Goal: Transaction & Acquisition: Purchase product/service

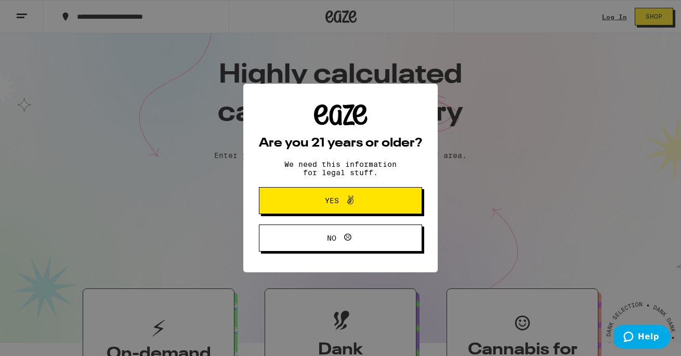
click at [330, 207] on span "Yes" at bounding box center [340, 201] width 79 height 14
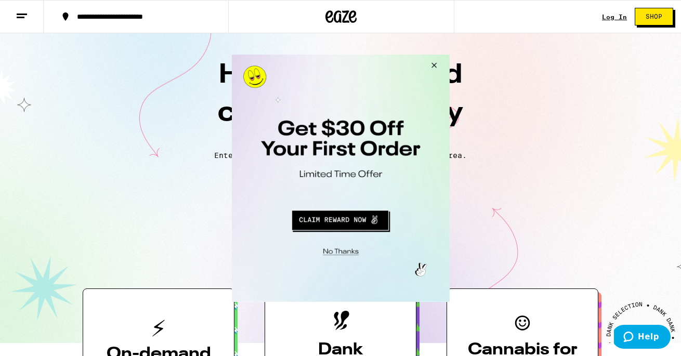
click at [434, 62] on button "Close Modal" at bounding box center [432, 66] width 28 height 25
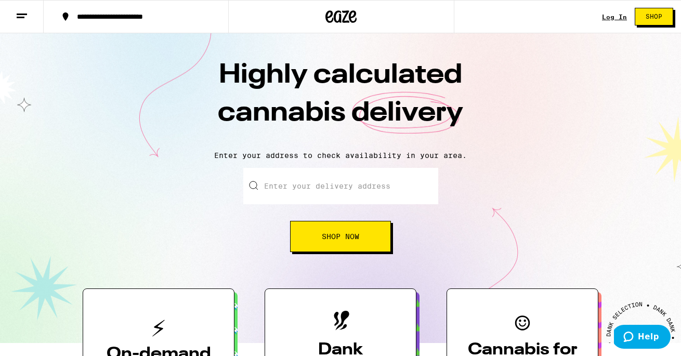
click at [615, 9] on div "Log In Shop" at bounding box center [641, 16] width 79 height 33
click at [615, 15] on div "Log In" at bounding box center [614, 17] width 25 height 7
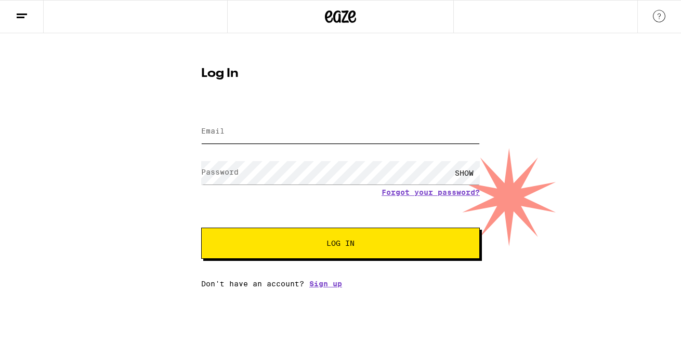
type input "[EMAIL_ADDRESS][DOMAIN_NAME]"
click at [341, 244] on button "Log In" at bounding box center [340, 243] width 279 height 31
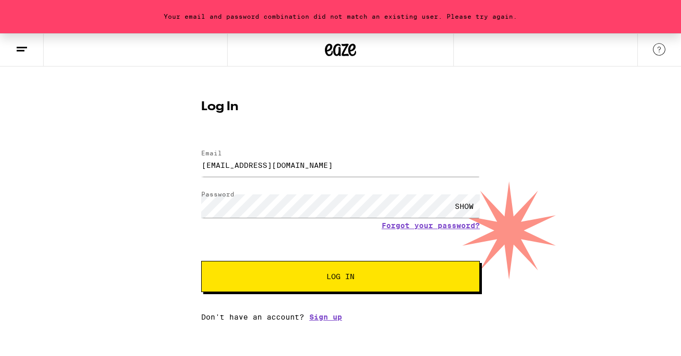
click at [258, 275] on span "Log In" at bounding box center [340, 276] width 194 height 7
click at [123, 201] on div "Your email and password combination did not match an existing user. Please try …" at bounding box center [340, 177] width 681 height 288
click at [341, 278] on button "Log In" at bounding box center [340, 276] width 279 height 31
click at [459, 206] on div "SHOW" at bounding box center [464, 205] width 31 height 23
click at [105, 194] on div "Your email and password combination did not match an existing user. Please try …" at bounding box center [340, 177] width 681 height 288
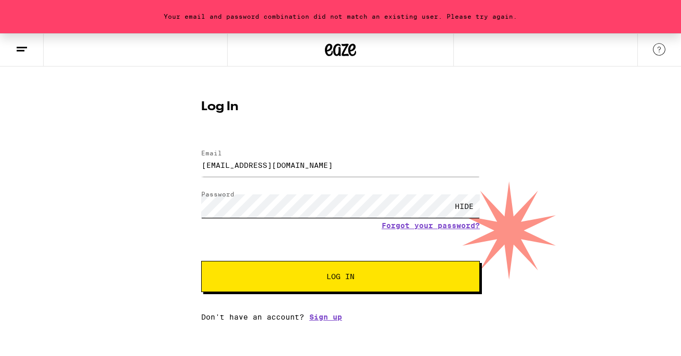
click at [341, 278] on button "Log In" at bounding box center [340, 276] width 279 height 31
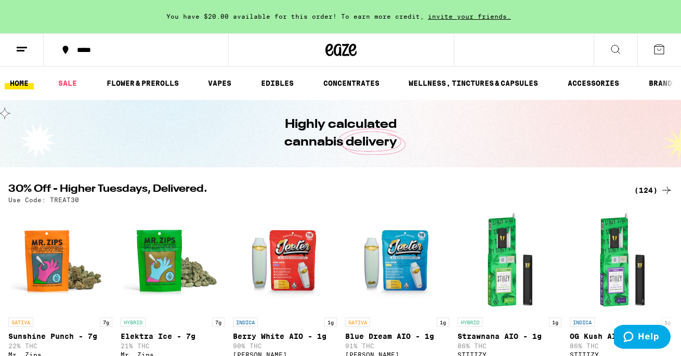
click at [102, 51] on div "*****" at bounding box center [142, 49] width 141 height 7
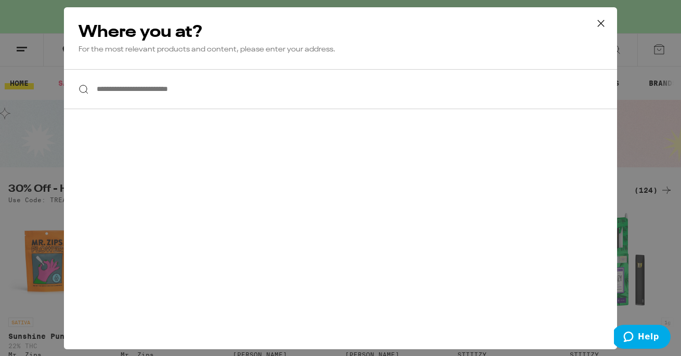
click at [95, 46] on p "For the most relevant products and content, please enter your address." at bounding box center [341, 50] width 524 height 10
click at [181, 90] on input "**********" at bounding box center [340, 89] width 553 height 40
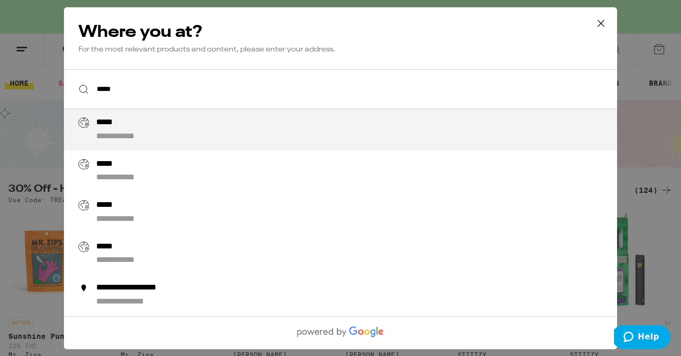
click at [190, 135] on div "**********" at bounding box center [361, 130] width 530 height 25
type input "**********"
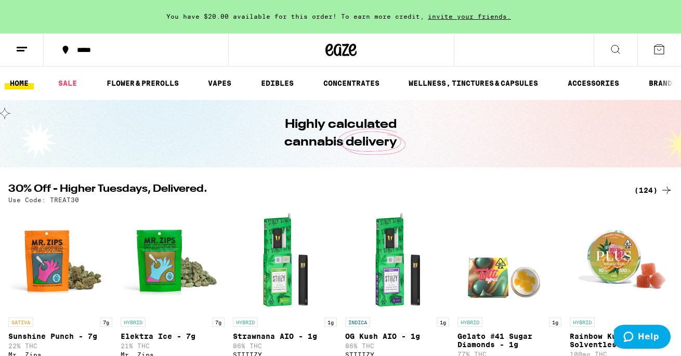
click at [141, 46] on div "*****" at bounding box center [142, 49] width 141 height 7
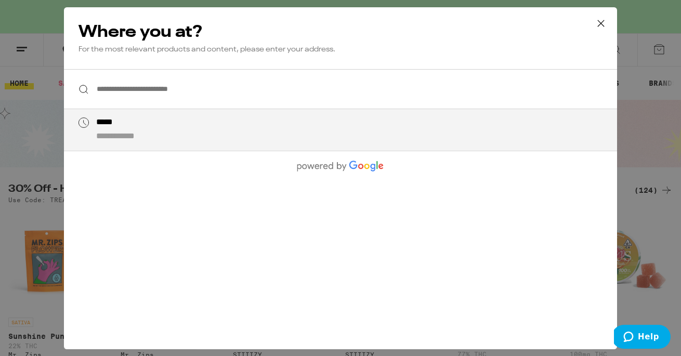
click at [128, 93] on input "**********" at bounding box center [340, 89] width 553 height 40
type input "**********"
click at [599, 24] on icon at bounding box center [601, 24] width 16 height 16
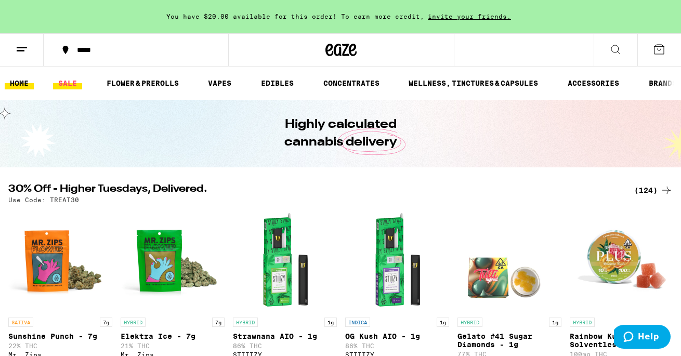
click at [64, 80] on link "SALE" at bounding box center [67, 83] width 29 height 12
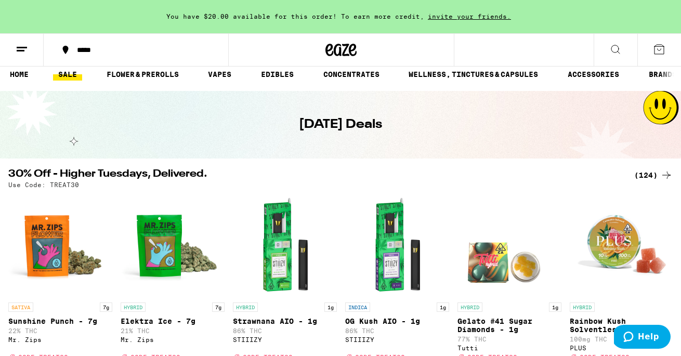
scroll to position [19, 0]
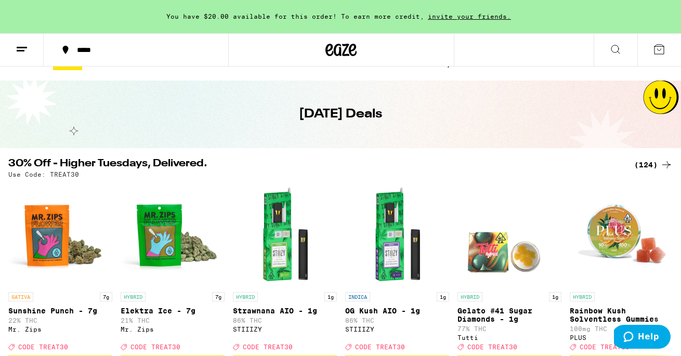
click at [242, 11] on div "You have $20.00 available for this order! To earn more credit, invite your frie…" at bounding box center [340, 16] width 681 height 33
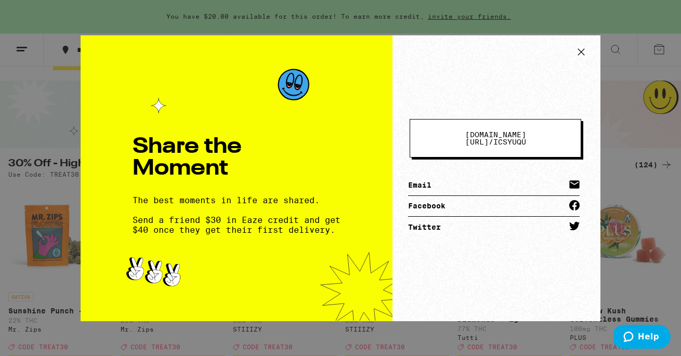
click at [582, 54] on icon at bounding box center [582, 52] width 16 height 16
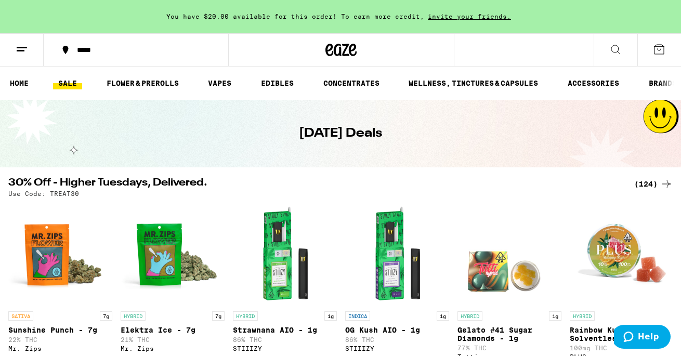
scroll to position [0, 0]
click at [71, 83] on link "SALE" at bounding box center [67, 83] width 29 height 12
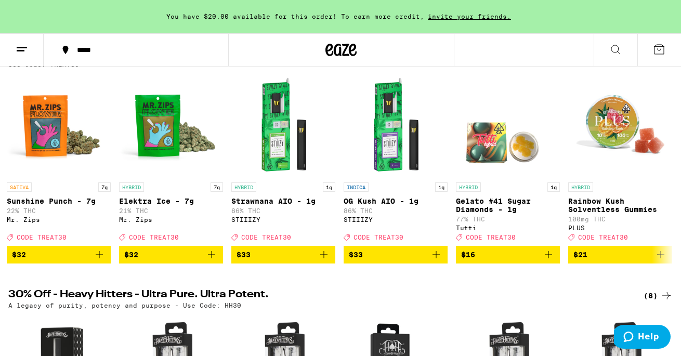
scroll to position [128, 0]
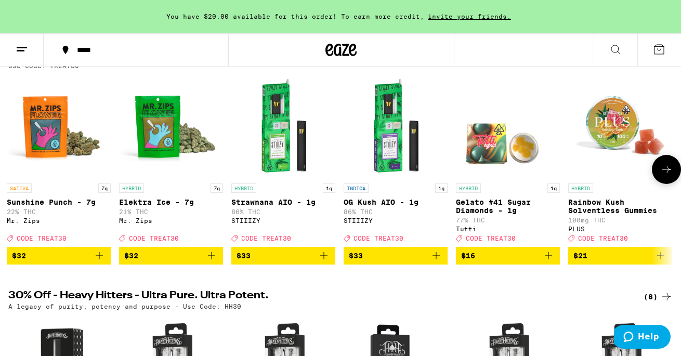
click at [664, 176] on icon at bounding box center [666, 169] width 12 height 12
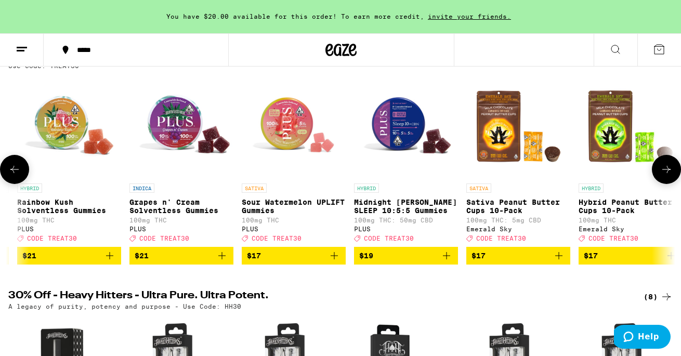
click at [664, 176] on icon at bounding box center [666, 169] width 12 height 12
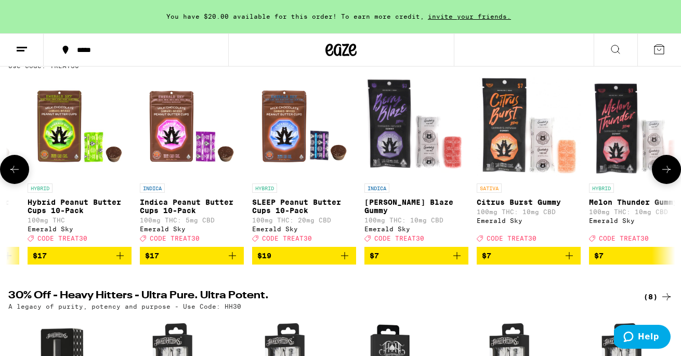
click at [664, 176] on icon at bounding box center [666, 169] width 12 height 12
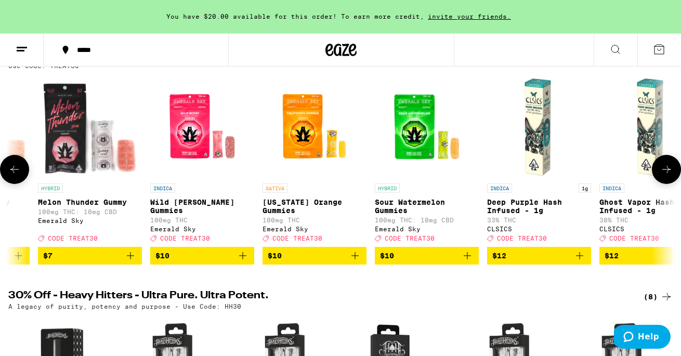
click at [664, 176] on icon at bounding box center [666, 169] width 12 height 12
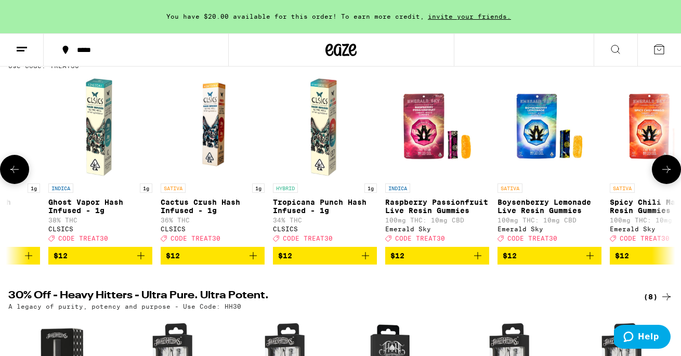
click at [664, 176] on icon at bounding box center [666, 169] width 12 height 12
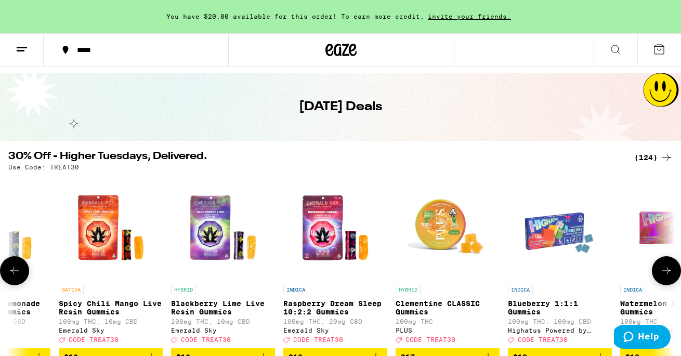
scroll to position [26, 0]
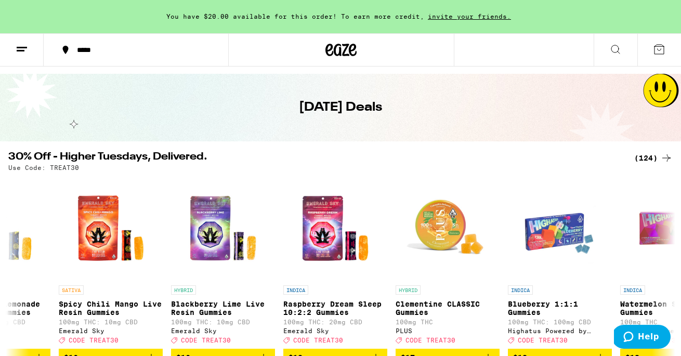
click at [25, 47] on line at bounding box center [22, 47] width 10 height 0
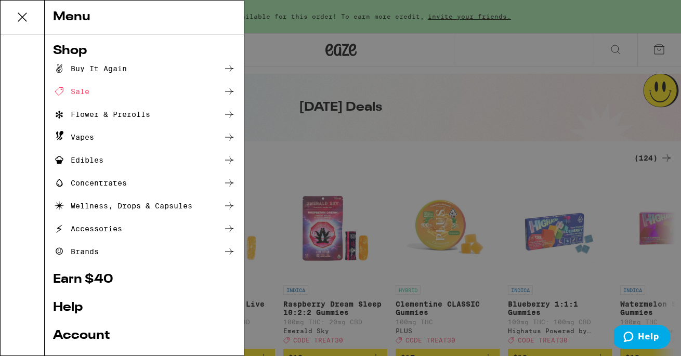
click at [74, 137] on div "Vapes" at bounding box center [73, 137] width 41 height 12
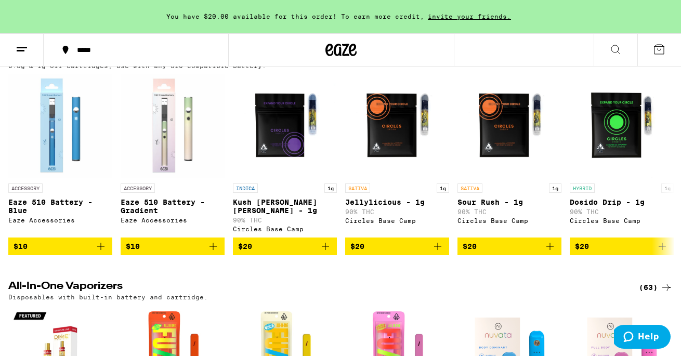
scroll to position [331, 0]
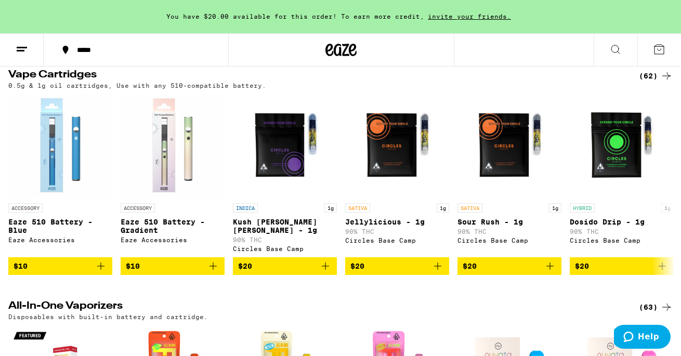
click at [645, 82] on div "(62)" at bounding box center [656, 76] width 34 height 12
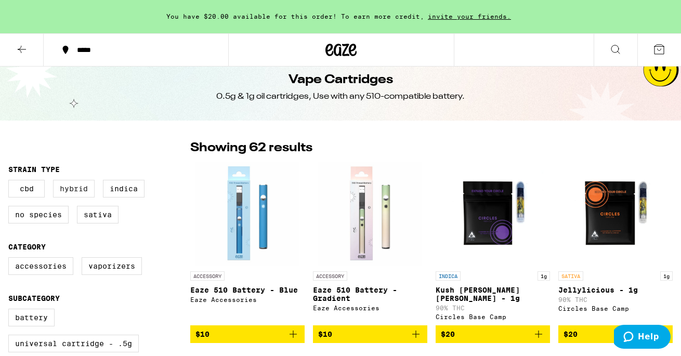
scroll to position [14, 0]
click at [78, 187] on label "Hybrid" at bounding box center [74, 189] width 42 height 18
click at [11, 182] on input "Hybrid" at bounding box center [10, 181] width 1 height 1
checkbox input "true"
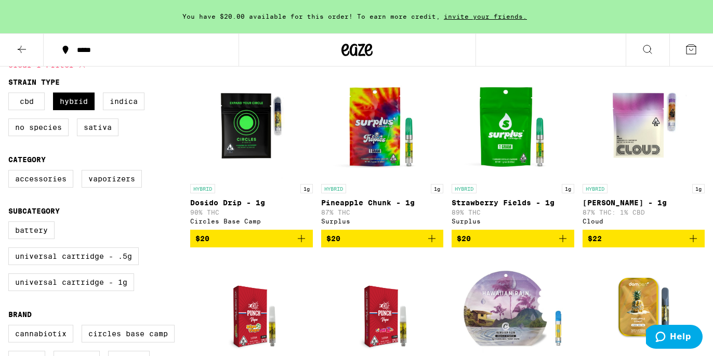
scroll to position [97, 0]
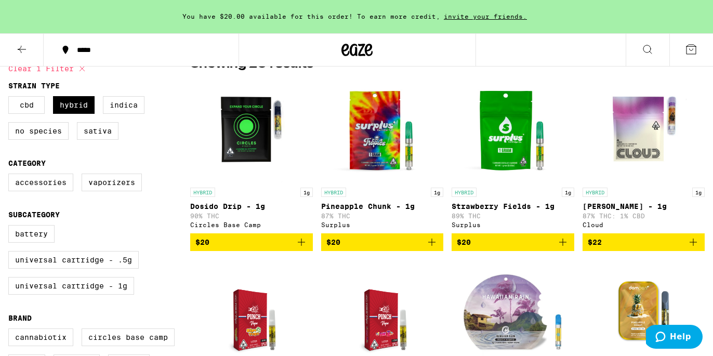
click at [257, 242] on span "$20" at bounding box center [252, 242] width 112 height 12
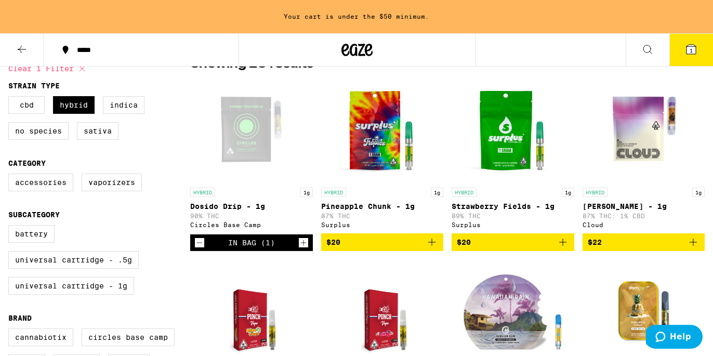
scroll to position [96, 0]
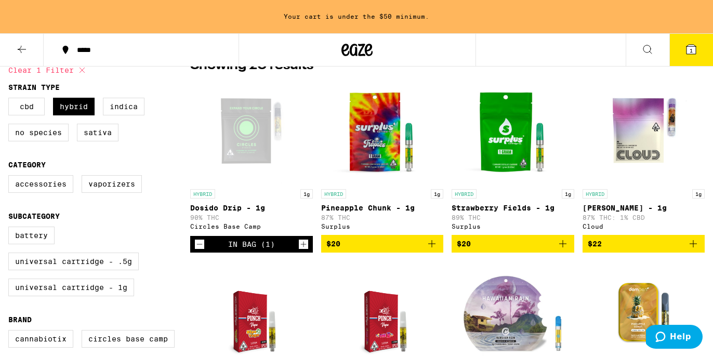
click at [406, 250] on span "$20" at bounding box center [383, 244] width 112 height 12
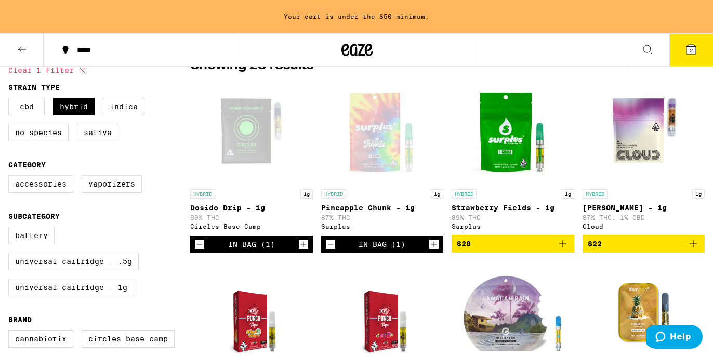
scroll to position [87, 0]
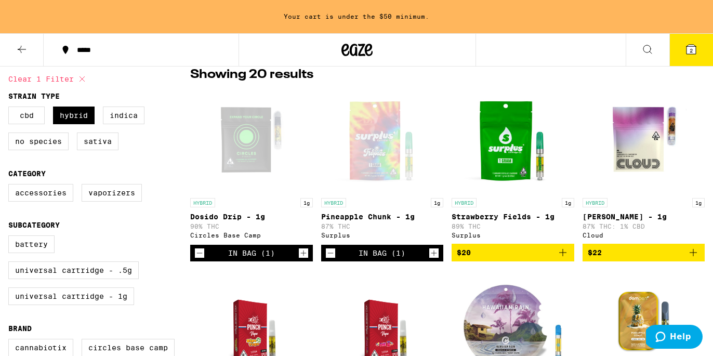
click at [504, 259] on span "$20" at bounding box center [513, 252] width 112 height 12
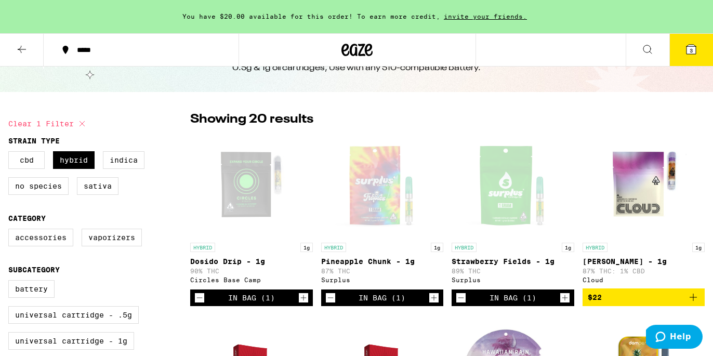
scroll to position [29, 0]
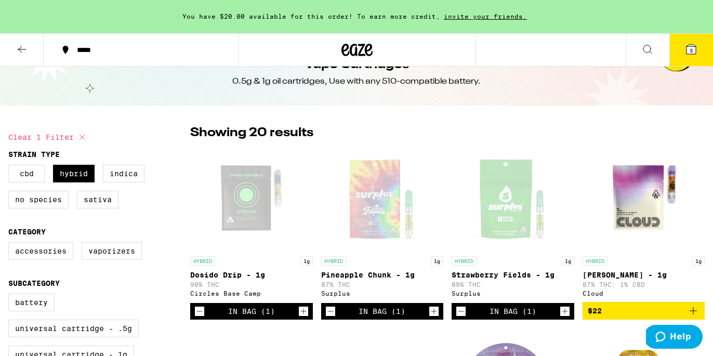
click at [681, 51] on button "3" at bounding box center [692, 50] width 44 height 32
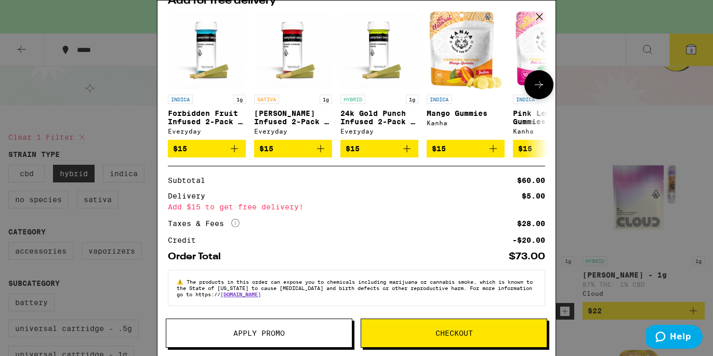
scroll to position [202, 0]
click at [581, 112] on div "Your Cart You have $20.00 available for this order! To earn more credit, invite…" at bounding box center [356, 178] width 713 height 356
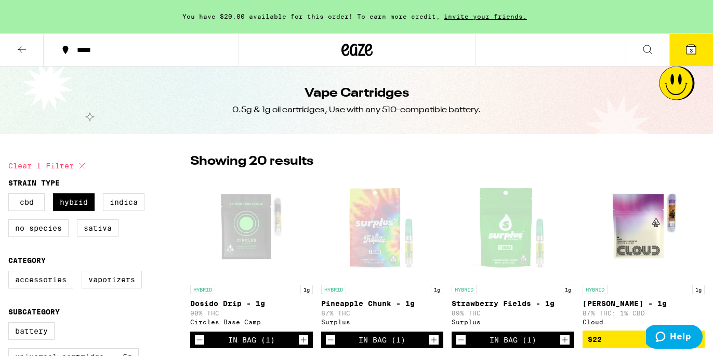
click at [681, 38] on button "3" at bounding box center [692, 50] width 44 height 32
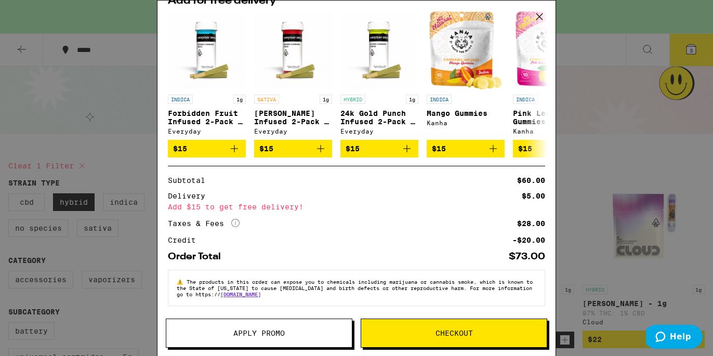
scroll to position [202, 0]
click at [309, 147] on span "$15" at bounding box center [293, 148] width 68 height 12
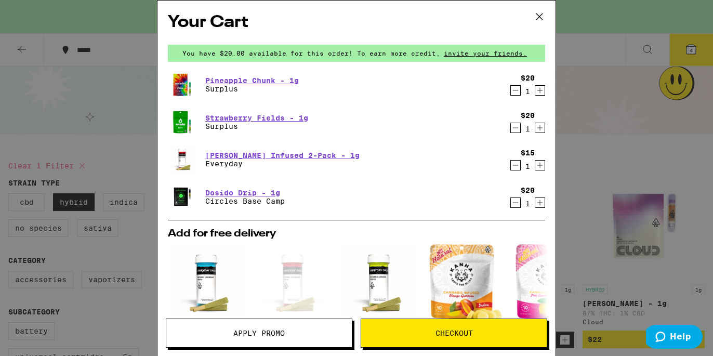
scroll to position [0, 0]
click at [514, 165] on icon "Decrement" at bounding box center [515, 165] width 9 height 12
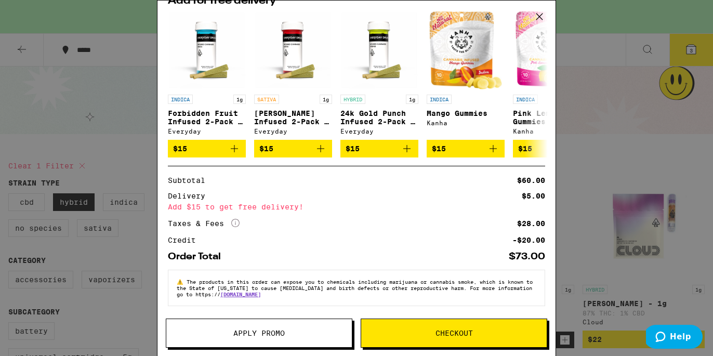
scroll to position [202, 0]
click at [431, 338] on button "Checkout" at bounding box center [454, 333] width 187 height 29
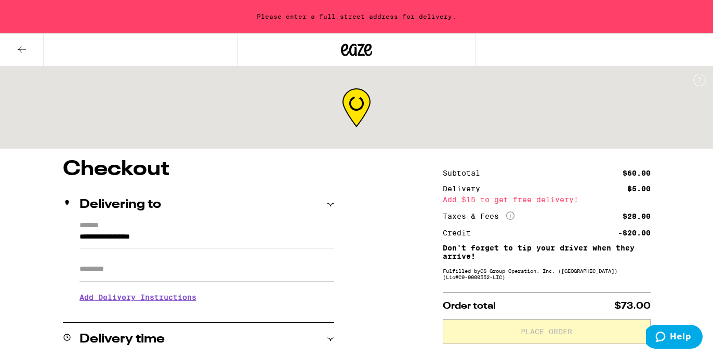
scroll to position [27, 0]
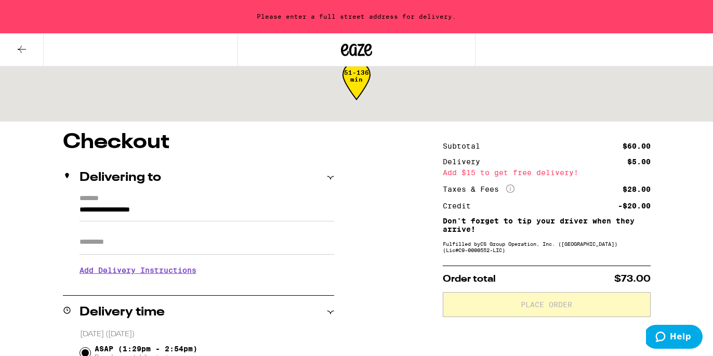
click at [236, 244] on input "Apt/Suite" at bounding box center [207, 242] width 255 height 25
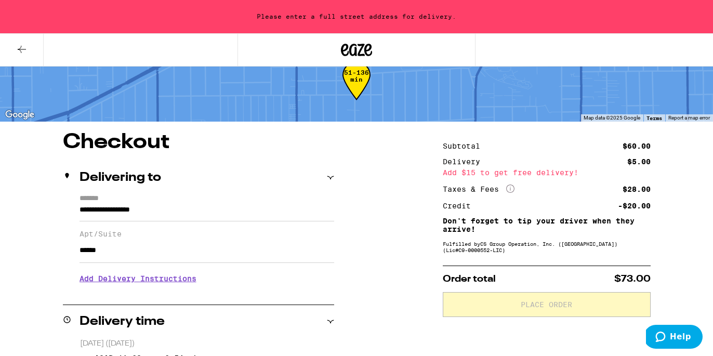
scroll to position [54, 0]
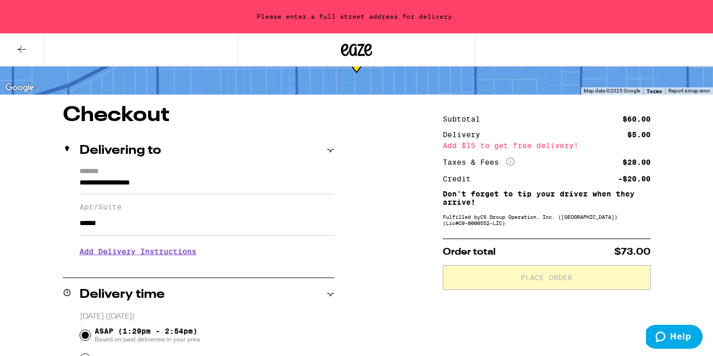
type input "******"
click at [187, 255] on h3 "Add Delivery Instructions" at bounding box center [207, 252] width 255 height 24
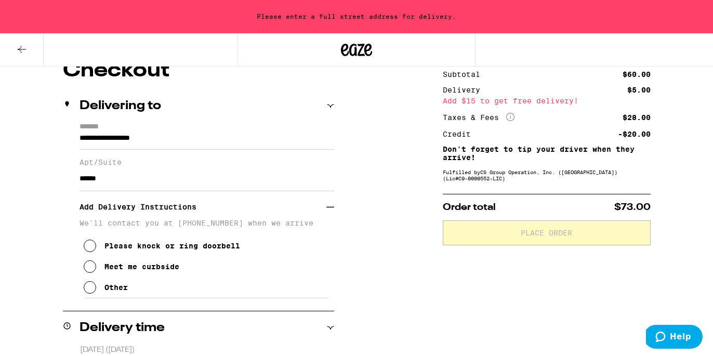
scroll to position [124, 0]
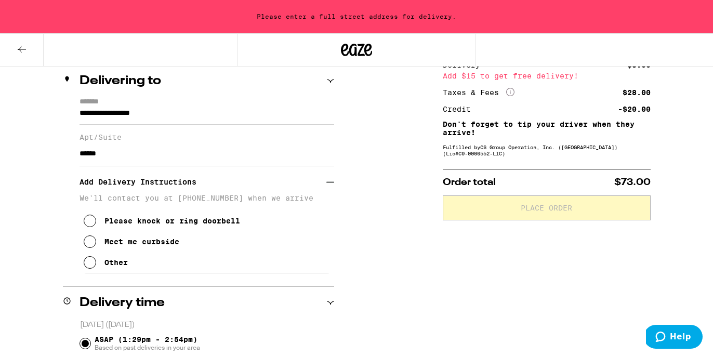
click at [154, 245] on div "Meet me curbside" at bounding box center [142, 242] width 75 height 8
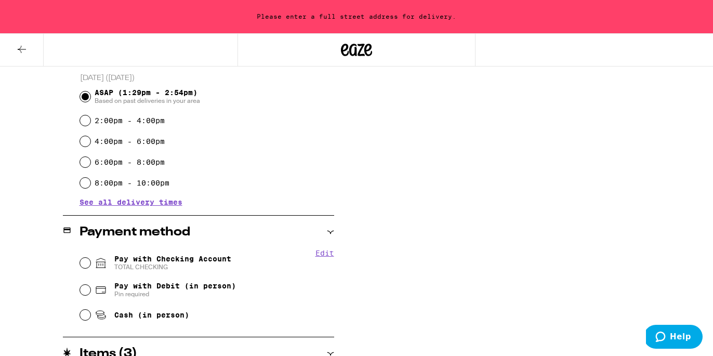
scroll to position [382, 0]
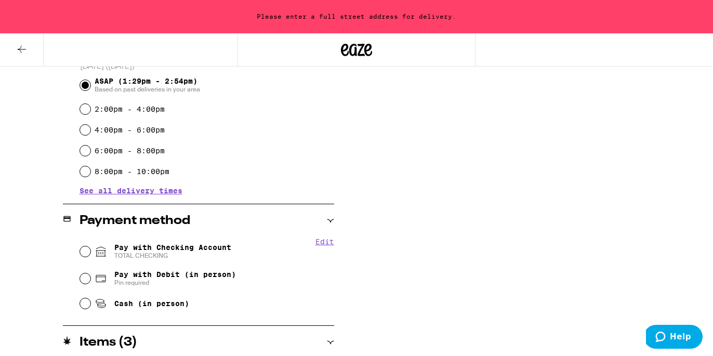
click at [213, 246] on span "Pay with Checking Account TOTAL CHECKING" at bounding box center [172, 251] width 117 height 17
click at [90, 246] on input "Pay with Checking Account TOTAL CHECKING" at bounding box center [85, 251] width 10 height 10
radio input "true"
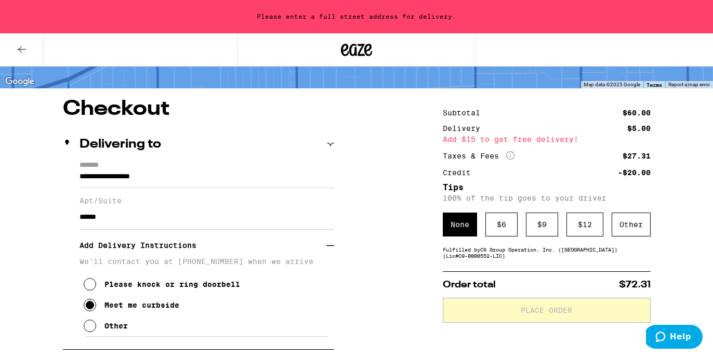
scroll to position [60, 0]
click at [457, 227] on div "None" at bounding box center [460, 225] width 34 height 24
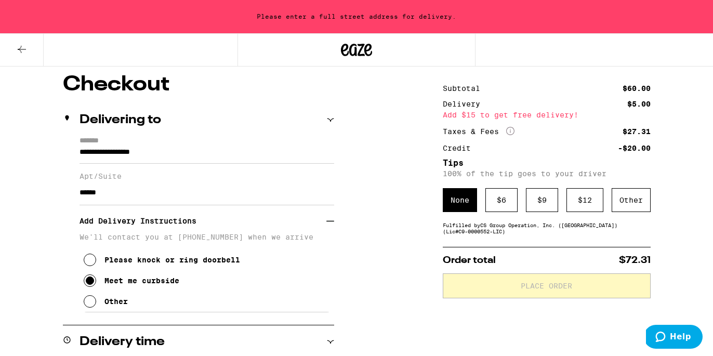
scroll to position [85, 0]
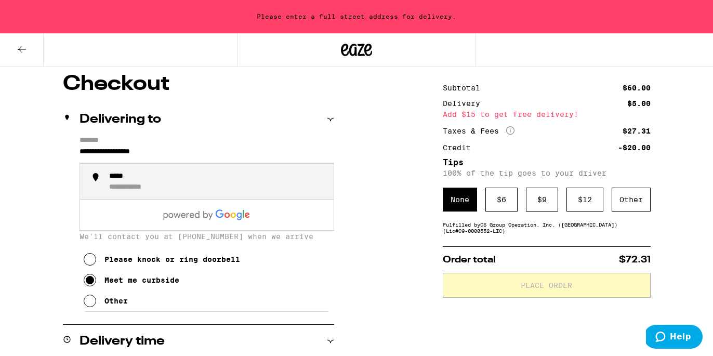
click at [206, 150] on input "**********" at bounding box center [207, 155] width 255 height 18
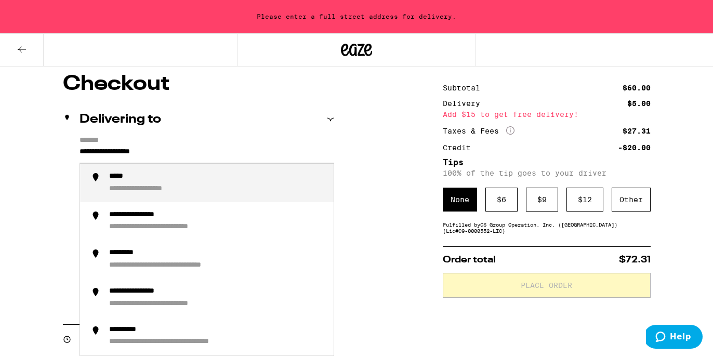
drag, startPoint x: 211, startPoint y: 151, endPoint x: -17, endPoint y: 138, distance: 228.1
click at [0, 138] on html "**********" at bounding box center [356, 359] width 713 height 888
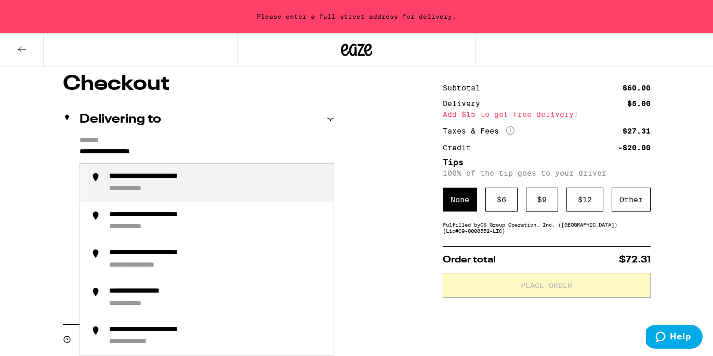
click at [139, 187] on div "**********" at bounding box center [137, 189] width 57 height 9
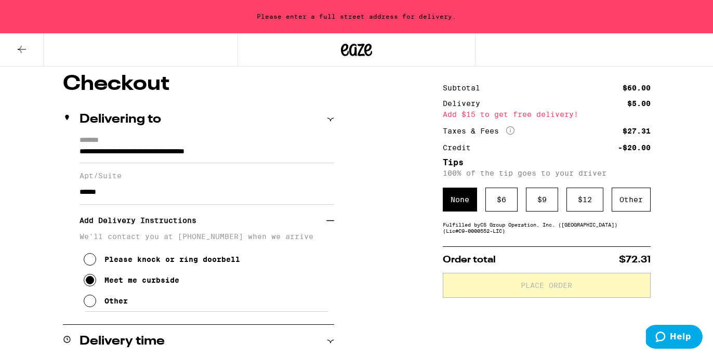
type input "**********"
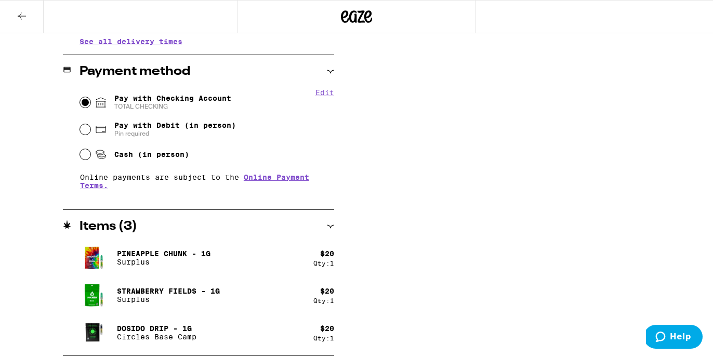
scroll to position [78, 0]
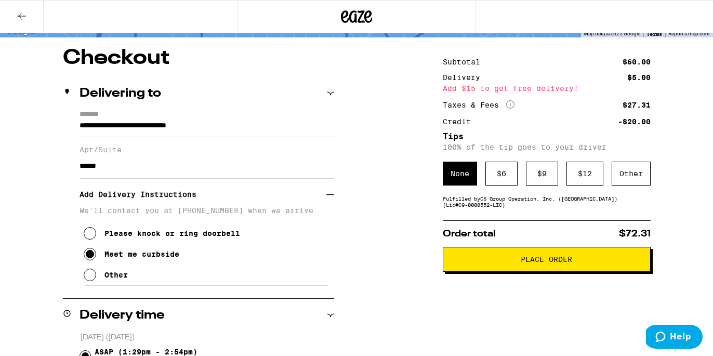
click at [485, 269] on button "Place Order" at bounding box center [547, 259] width 208 height 25
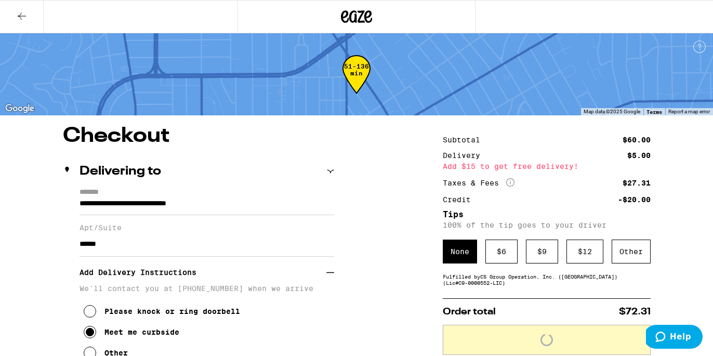
scroll to position [0, 0]
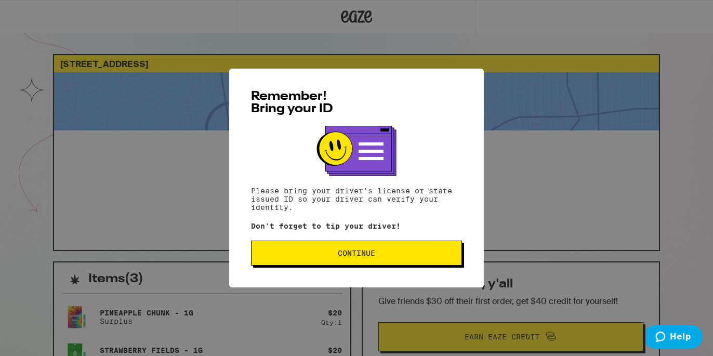
click at [365, 252] on span "Continue" at bounding box center [356, 253] width 37 height 7
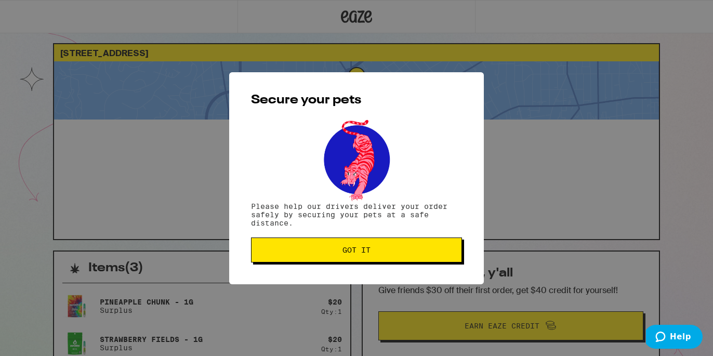
scroll to position [13, 0]
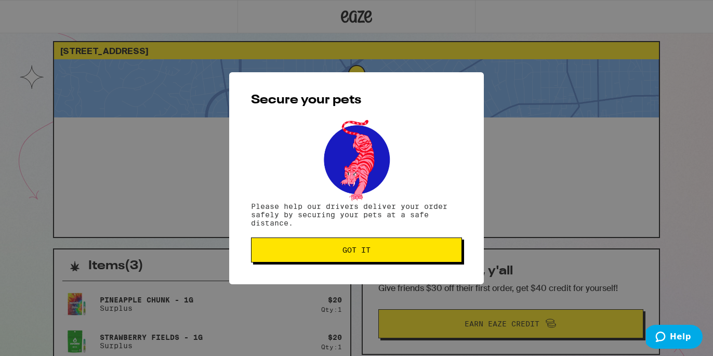
click at [382, 250] on span "Got it" at bounding box center [356, 249] width 193 height 7
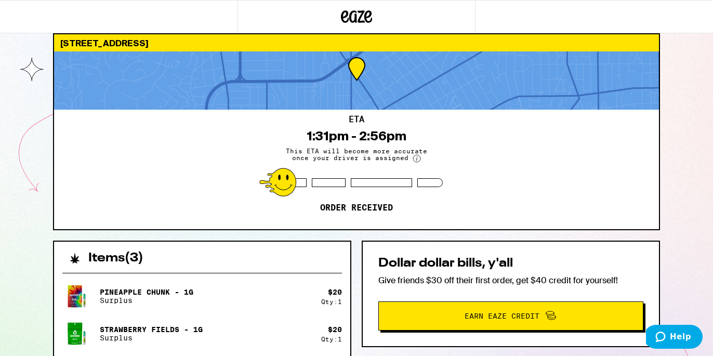
scroll to position [21, 0]
click at [202, 1] on div at bounding box center [119, 16] width 238 height 33
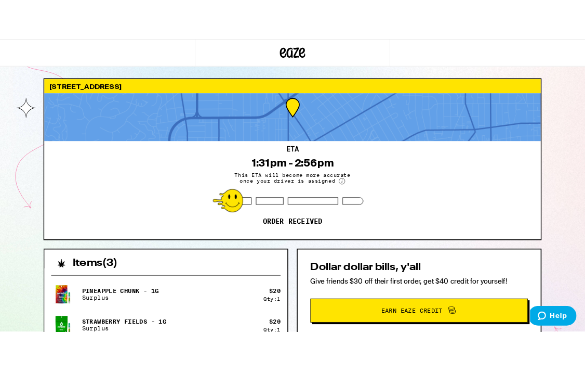
scroll to position [19, 0]
